Goal: Information Seeking & Learning: Learn about a topic

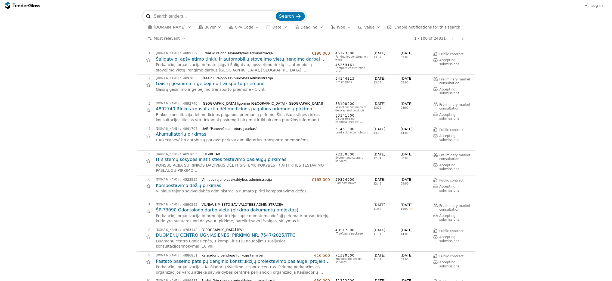
click at [191, 14] on input "search" at bounding box center [214, 16] width 121 height 11
click at [214, 26] on div "button" at bounding box center [219, 27] width 15 height 14
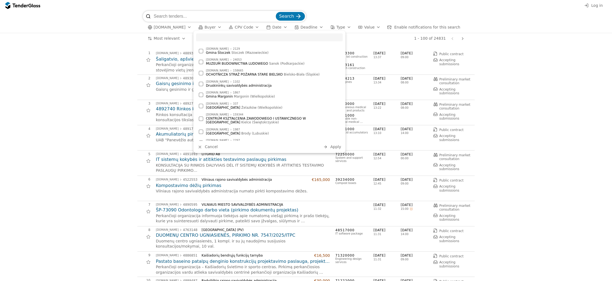
scroll to position [1120, 0]
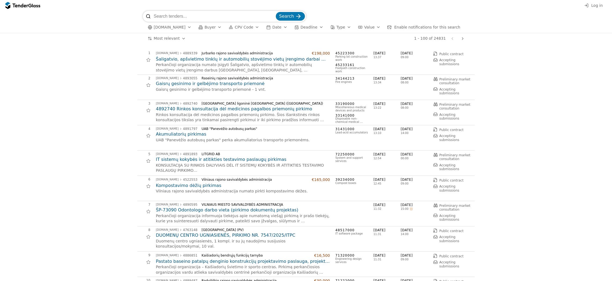
click at [251, 27] on div "button" at bounding box center [257, 27] width 15 height 14
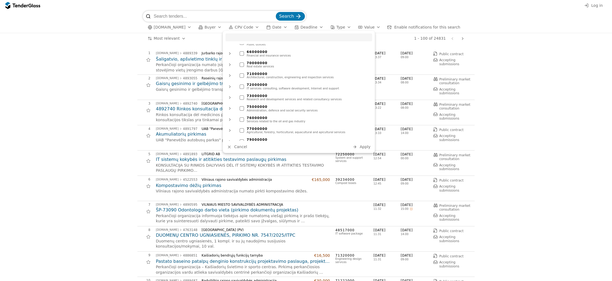
scroll to position [348, 0]
click at [244, 85] on div at bounding box center [242, 85] width 4 height 4
click at [362, 146] on span "Apply" at bounding box center [365, 147] width 11 height 4
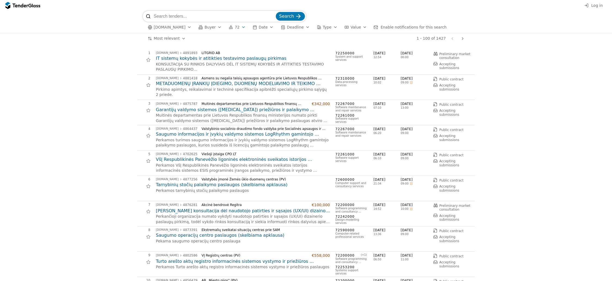
click at [445, 112] on span "Accepting submissions" at bounding box center [450, 113] width 20 height 8
click at [282, 108] on h2 "Garantijų valdymo sistemos ([MEDICAL_DATA]) priežiūros ir palaikymo paslaugos (…" at bounding box center [243, 110] width 174 height 6
click at [179, 26] on span "[DOMAIN_NAME]" at bounding box center [170, 27] width 32 height 5
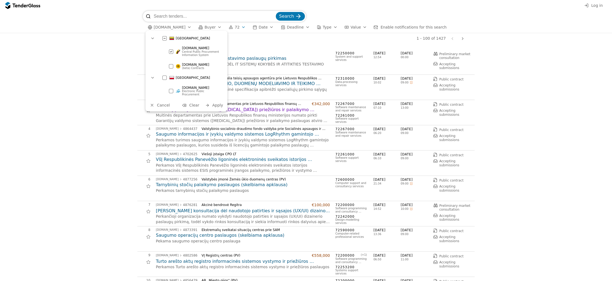
click at [170, 67] on div at bounding box center [171, 66] width 4 height 4
click at [217, 103] on span "Apply" at bounding box center [217, 105] width 11 height 4
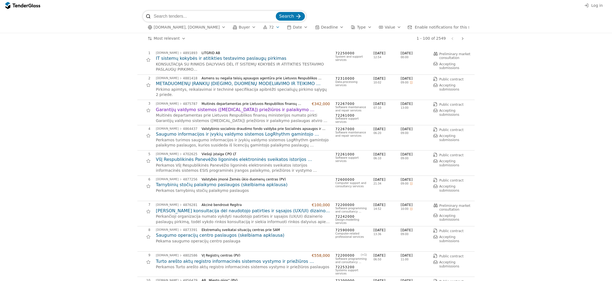
click at [385, 24] on button "Value" at bounding box center [390, 27] width 27 height 7
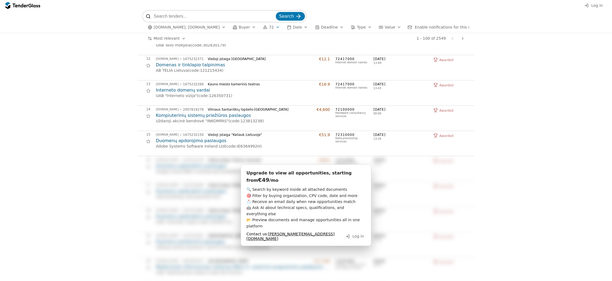
scroll to position [275, 0]
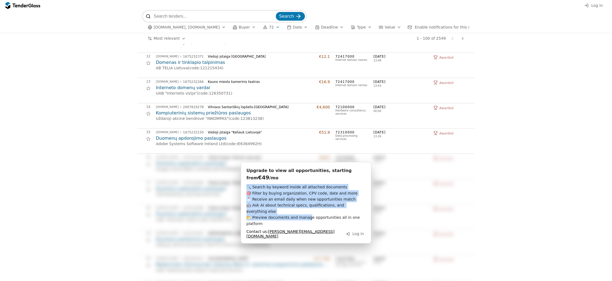
drag, startPoint x: 246, startPoint y: 184, endPoint x: 308, endPoint y: 209, distance: 66.8
click at [308, 209] on div "Upgrade to view all opportunities, starting from €49 /mo 🔍 Search by keyword in…" at bounding box center [306, 203] width 131 height 82
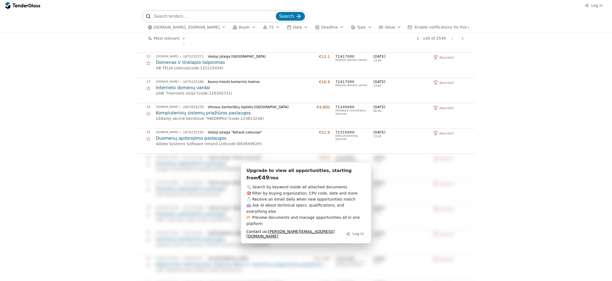
click at [298, 204] on span "🔍 Search by keyword inside all attached documents 🎯 Filter by buying organizati…" at bounding box center [304, 205] width 115 height 41
